Goal: Use online tool/utility: Utilize a website feature to perform a specific function

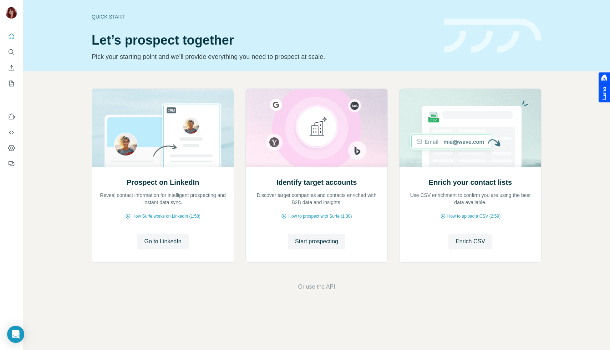
click at [14, 59] on nav at bounding box center [11, 60] width 11 height 60
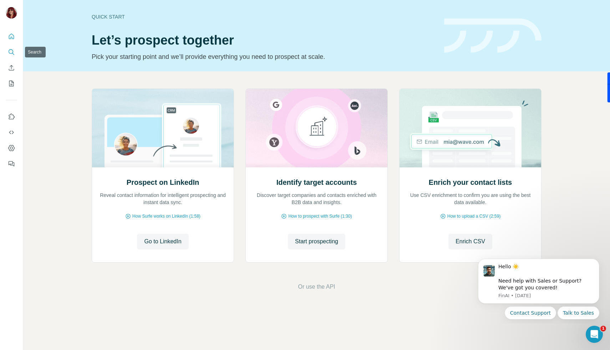
click at [13, 52] on icon "Search" at bounding box center [11, 52] width 7 height 7
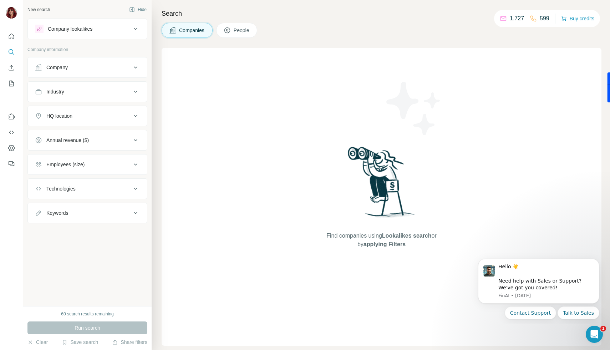
click at [96, 69] on div "Company" at bounding box center [83, 67] width 96 height 7
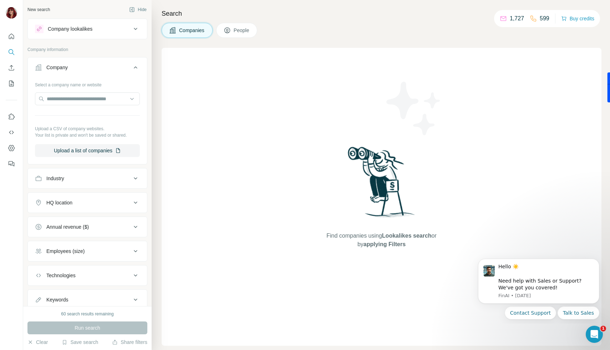
click at [100, 36] on button "Company lookalikes" at bounding box center [87, 28] width 119 height 17
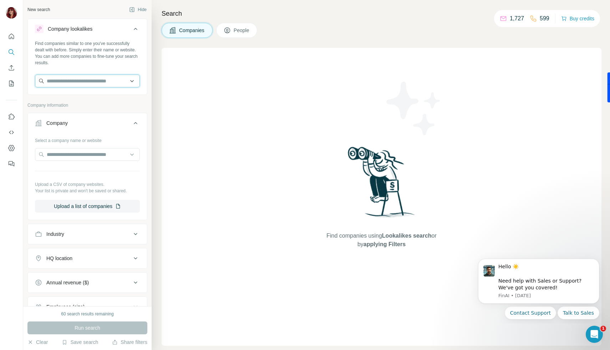
click at [90, 81] on input "text" at bounding box center [87, 81] width 105 height 13
type input "*"
click at [92, 156] on input "text" at bounding box center [87, 154] width 105 height 13
click at [100, 79] on input "text" at bounding box center [87, 81] width 105 height 13
